Goal: Task Accomplishment & Management: Use online tool/utility

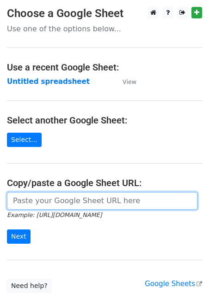
click at [69, 204] on input "url" at bounding box center [102, 201] width 190 height 18
paste input "https://docs.google.com/spreadsheets/d/1ipIWh7efoS5kwzZr3A9-0NfNZZUtpBM5-yX7zS-…"
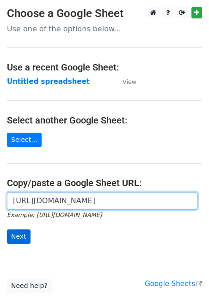
type input "https://docs.google.com/spreadsheets/d/1ipIWh7efoS5kwzZr3A9-0NfNZZUtpBM5-yX7zS-…"
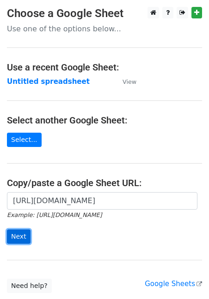
click at [14, 237] on input "Next" at bounding box center [19, 237] width 24 height 14
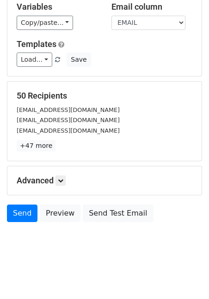
scroll to position [95, 0]
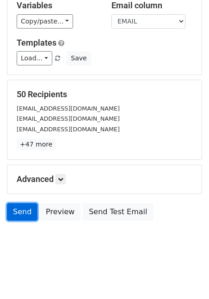
click at [18, 207] on link "Send" at bounding box center [22, 212] width 30 height 18
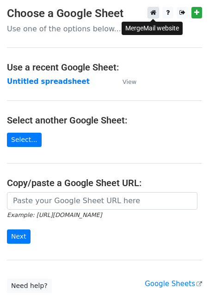
click at [155, 18] on link at bounding box center [153, 13] width 12 height 12
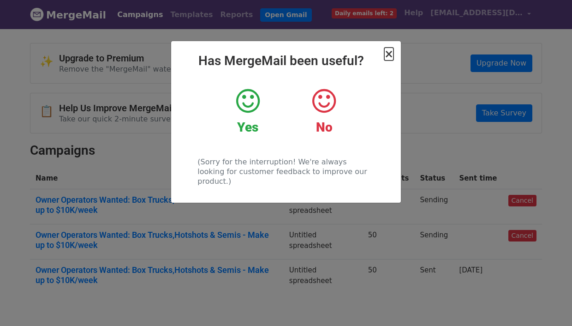
click at [392, 51] on span "×" at bounding box center [388, 54] width 9 height 13
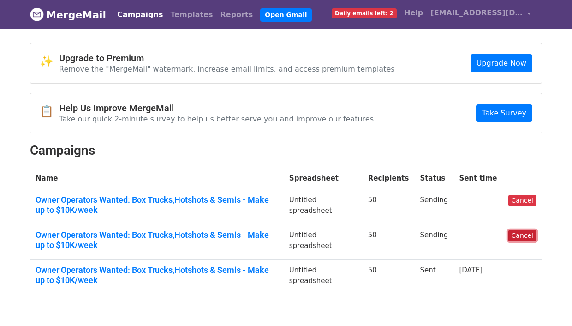
click at [512, 232] on link "Cancel" at bounding box center [522, 236] width 28 height 12
click at [520, 204] on link "Cancel" at bounding box center [522, 201] width 28 height 12
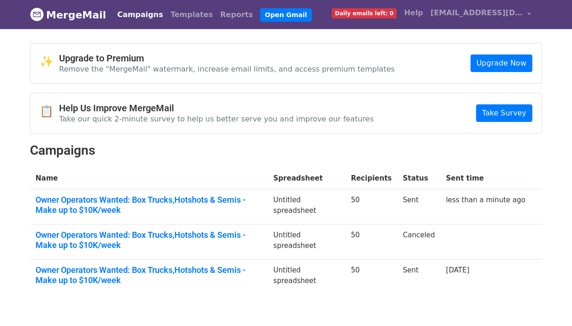
click at [368, 18] on span "Daily emails left: 0" at bounding box center [364, 13] width 65 height 10
